Goal: Find contact information: Find contact information

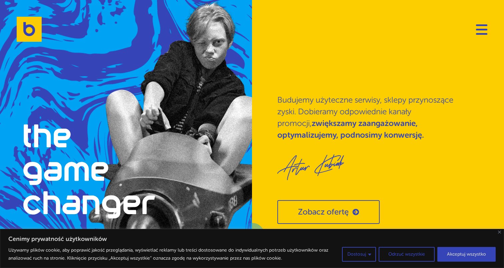
click at [500, 234] on div "Cenimy prywatność użytkowników Używamy plików cookie, aby poprawić jakość przeg…" at bounding box center [252, 248] width 504 height 39
click at [461, 255] on button "Akceptuj wszystko" at bounding box center [467, 254] width 58 height 15
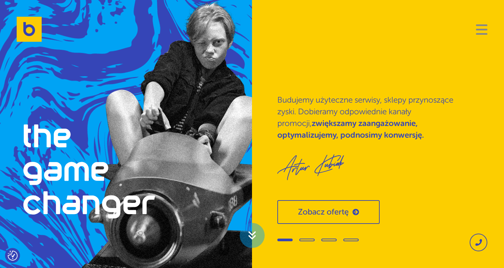
click at [476, 27] on button "Navigation" at bounding box center [481, 29] width 11 height 11
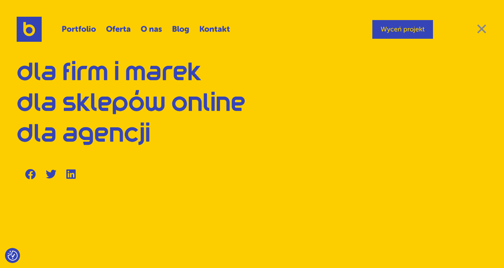
click at [483, 28] on span "Close" at bounding box center [481, 28] width 11 height 9
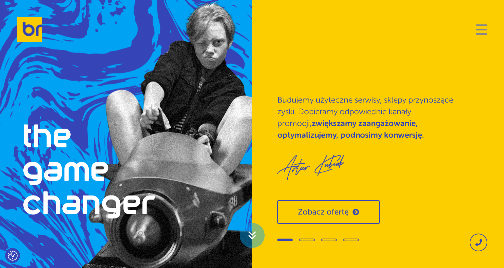
click at [486, 30] on button "Navigation" at bounding box center [481, 29] width 11 height 11
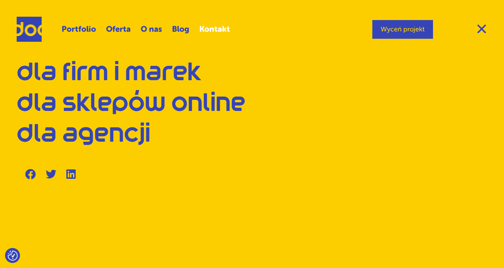
click at [205, 27] on link "Kontakt" at bounding box center [214, 29] width 31 height 16
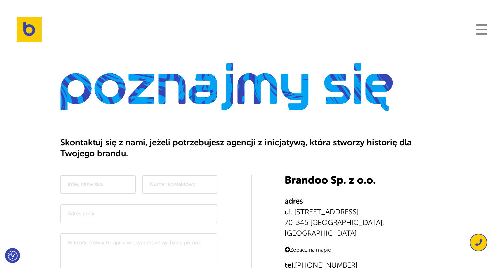
click at [486, 30] on button "Navigation" at bounding box center [481, 29] width 11 height 11
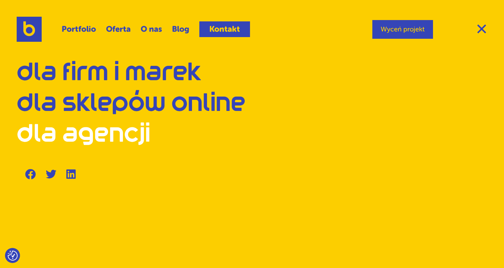
click at [107, 145] on link "Dla agencji" at bounding box center [84, 134] width 134 height 21
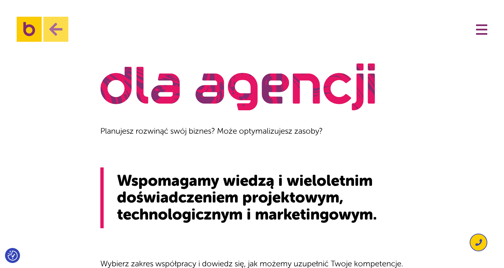
click at [64, 29] on img at bounding box center [55, 29] width 25 height 25
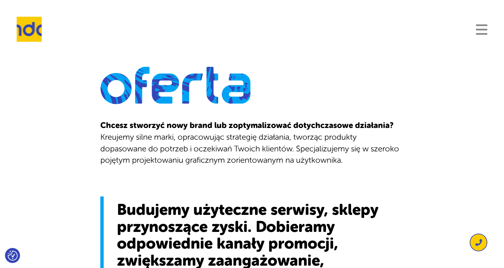
click at [483, 29] on span "Navigation" at bounding box center [481, 30] width 11 height 2
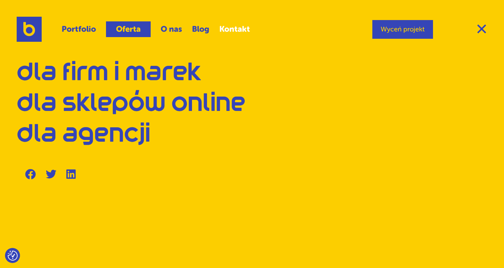
click at [228, 29] on link "Kontakt" at bounding box center [234, 29] width 31 height 16
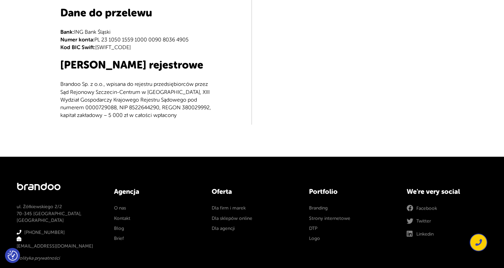
scroll to position [349, 0]
